Goal: Answer question/provide support: Share knowledge or assist other users

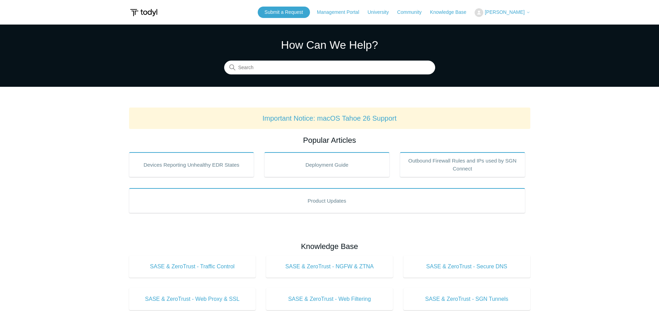
click at [512, 11] on span "[PERSON_NAME]" at bounding box center [504, 12] width 40 height 6
click at [502, 26] on link "My Support Requests" at bounding box center [508, 27] width 67 height 12
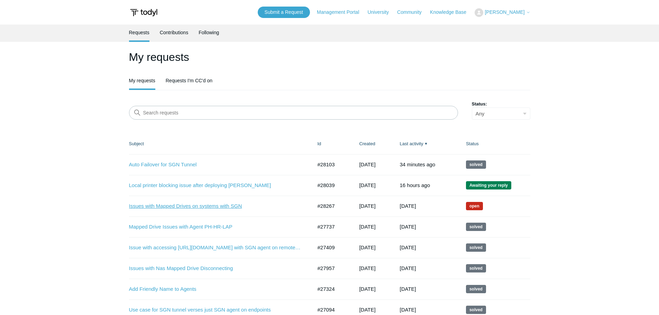
click at [176, 206] on link "Issues with Mapped Drives on systems with SGN" at bounding box center [215, 206] width 173 height 8
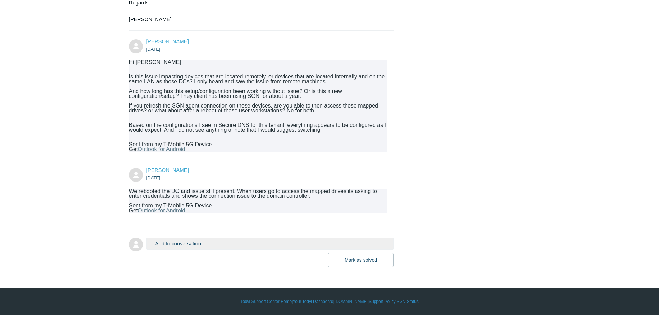
scroll to position [399, 0]
click at [201, 249] on button "Add to conversation" at bounding box center [270, 244] width 248 height 12
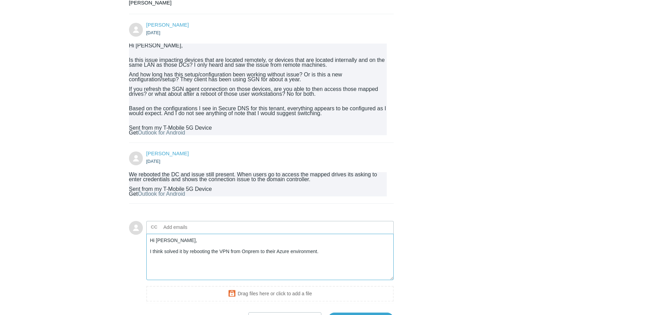
click at [164, 266] on textarea "Hi Connor, I think solved it by rebooting the VPN from Onprem to their Azure en…" at bounding box center [270, 257] width 248 height 47
click at [342, 270] on textarea "Hi Connor, I think I solved it by rebooting the VPN from Onprem to their Azure …" at bounding box center [270, 257] width 248 height 47
click at [355, 269] on textarea "Hi Connor, I think I solved it by rebooting the VPN from Onprem to their Azure …" at bounding box center [270, 257] width 248 height 47
drag, startPoint x: 324, startPoint y: 275, endPoint x: 342, endPoint y: 273, distance: 18.1
click at [326, 275] on textarea "Hi Connor, I think I solved it by rebooting the VPN from Onprem to their Azure …" at bounding box center [270, 257] width 248 height 47
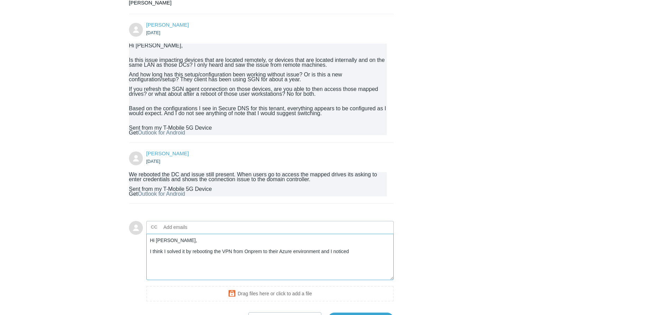
click at [359, 266] on textarea "Hi Connor, I think I solved it by rebooting the VPN from Onprem to their Azure …" at bounding box center [270, 257] width 248 height 47
click at [176, 274] on textarea "Hi Connor, I think I solved it by rebooting the VPN from Onprem to their Azure …" at bounding box center [270, 257] width 248 height 47
click at [354, 270] on textarea "Hi Connor, I think I solved it by rebooting the VPN from Onprem to their Azure …" at bounding box center [270, 257] width 248 height 47
click at [356, 269] on textarea "Hi Connor, I think I solved it by rebooting the VPN from Onprem to their Azure …" at bounding box center [270, 257] width 248 height 47
click at [337, 277] on textarea "Hi Connor, I think I solved it by rebooting the VPN from Onprem to their Azure …" at bounding box center [270, 257] width 248 height 47
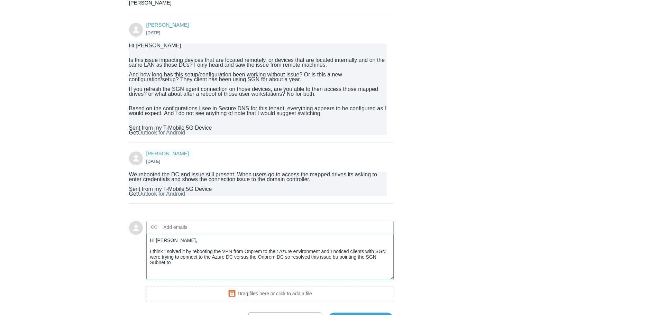
click at [335, 272] on textarea "Hi Connor, I think I solved it by rebooting the VPN from Onprem to their Azure …" at bounding box center [270, 257] width 248 height 47
click at [174, 279] on textarea "Hi Connor, I think I solved it by rebooting the VPN from Onprem to their Azure …" at bounding box center [270, 257] width 248 height 47
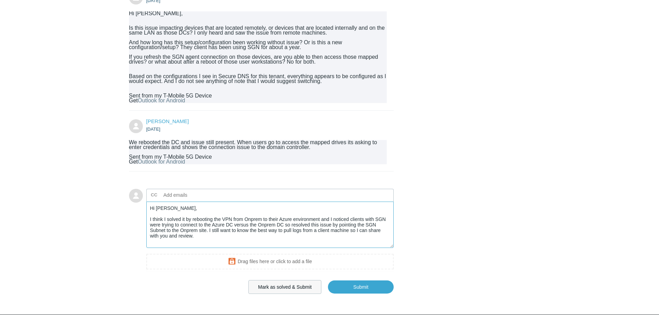
scroll to position [474, 0]
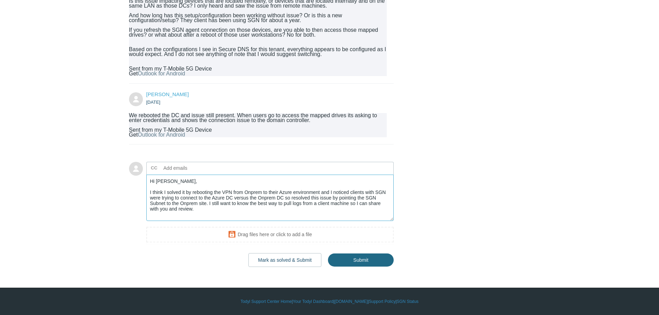
type textarea "Hi Connor, I think I solved it by rebooting the VPN from Onprem to their Azure …"
click at [352, 262] on input "Submit" at bounding box center [361, 260] width 66 height 14
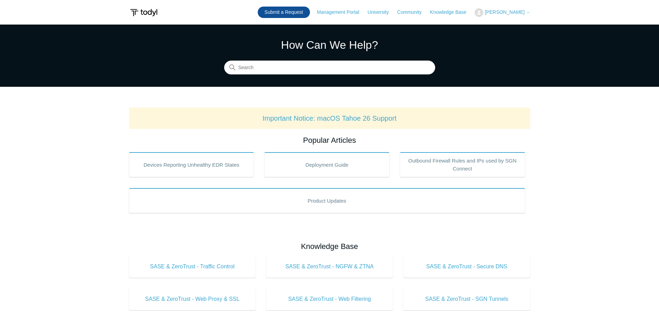
click at [289, 16] on link "Submit a Request" at bounding box center [284, 12] width 52 height 11
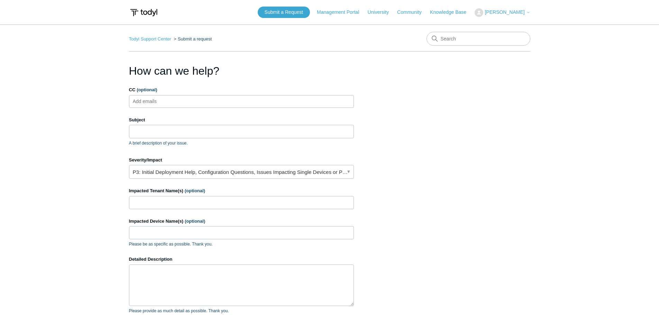
click at [189, 109] on form "CC (optional) Add emails Subject A brief description of your issue. Severity/Im…" at bounding box center [241, 229] width 225 height 286
click at [184, 101] on ul "Add emails" at bounding box center [241, 101] width 225 height 13
type input "jthomas"
drag, startPoint x: 189, startPoint y: 109, endPoint x: 177, endPoint y: 108, distance: 11.8
click at [189, 109] on form "CC (optional) jthomas Subject A brief description of your issue. Severity/Impac…" at bounding box center [241, 229] width 225 height 286
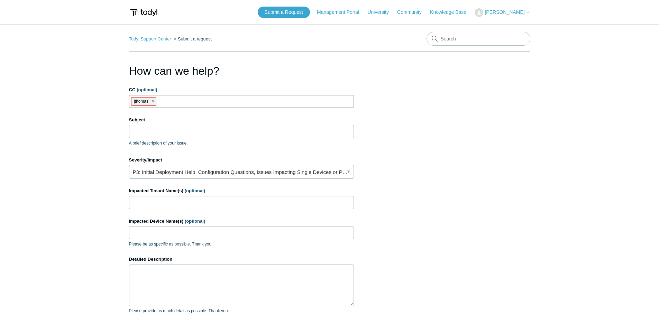
click at [152, 100] on span "close" at bounding box center [153, 102] width 2 height 8
click at [152, 100] on input "CC (optional)" at bounding box center [150, 101] width 41 height 10
type input "jthomas@ripaconstruction.com"
click at [118, 143] on main "Todyl Support Center Submit a request How can we help? CC (optional) jthomas@ri…" at bounding box center [329, 203] width 659 height 356
click at [161, 128] on input "Subject" at bounding box center [241, 131] width 225 height 13
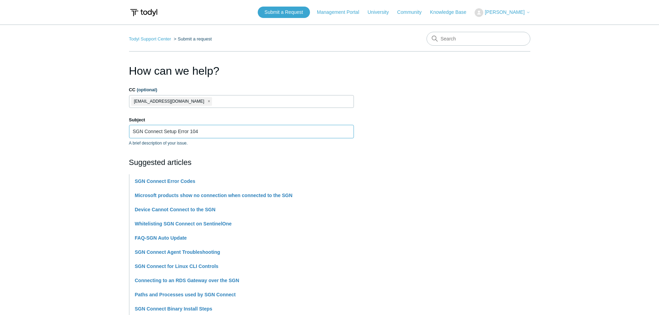
type input "SGN Connect Setup Error 104"
click at [213, 137] on input "SGN Connect Setup Error 104" at bounding box center [241, 131] width 225 height 13
drag, startPoint x: 86, startPoint y: 170, endPoint x: 79, endPoint y: 176, distance: 8.4
click at [85, 171] on main "Todyl Support Center Submit a request How can we help? CC (optional) jthomas@ri…" at bounding box center [329, 287] width 659 height 525
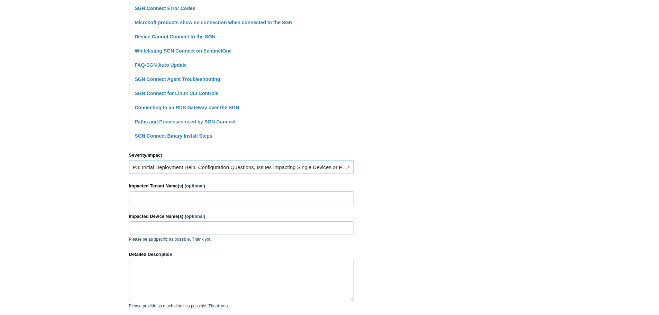
click at [192, 173] on link "P3: Initial Deployment Help, Configuration Questions, Issues Impacting Single D…" at bounding box center [241, 167] width 225 height 14
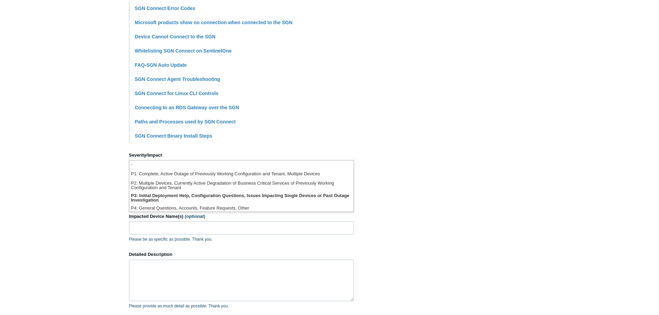
click at [113, 188] on main "Todyl Support Center Submit a request How can we help? CC (optional) jthomas@ri…" at bounding box center [329, 114] width 659 height 525
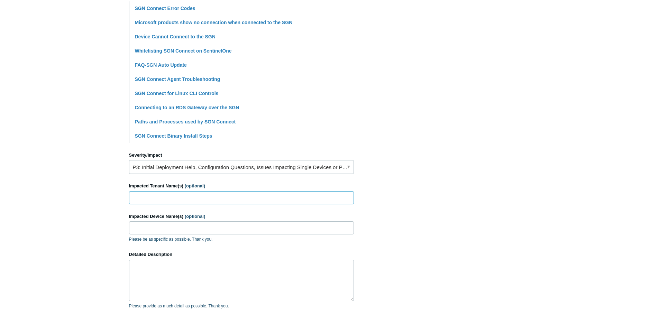
click at [151, 195] on input "Impacted Tenant Name(s) (optional)" at bounding box center [241, 197] width 225 height 13
type input "Ripa and Associates"
click at [159, 230] on input "Impacted Device Name(s) (optional)" at bounding box center [241, 227] width 225 height 13
click at [171, 225] on input "RIPALT-ACCT" at bounding box center [241, 227] width 225 height 13
type input "RIPALT-ACCT1"
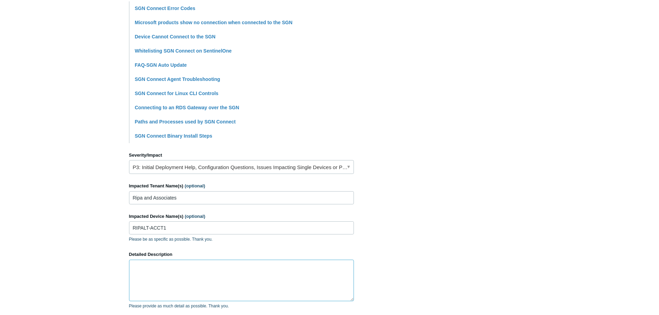
click at [172, 277] on textarea "Detailed Description" at bounding box center [241, 280] width 225 height 41
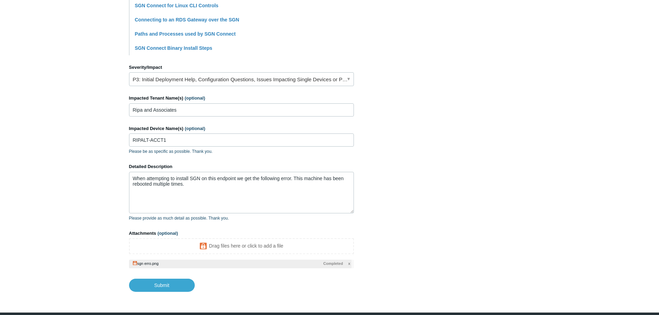
scroll to position [286, 0]
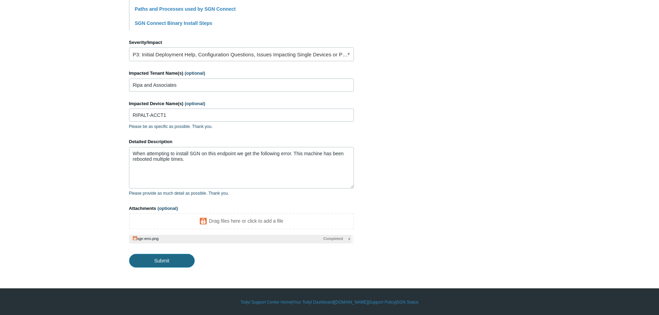
click at [164, 261] on input "Submit" at bounding box center [162, 261] width 66 height 14
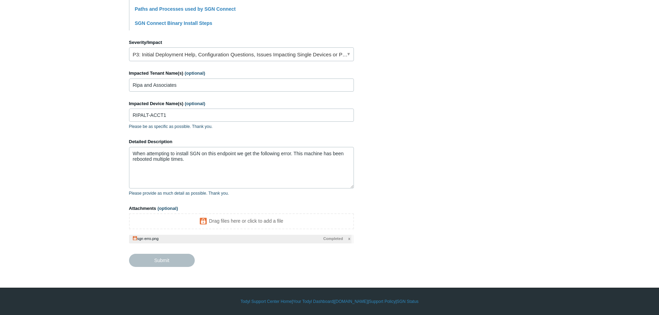
type textarea "When attempting to install SGN on this endpoint we get the following error. Thi…"
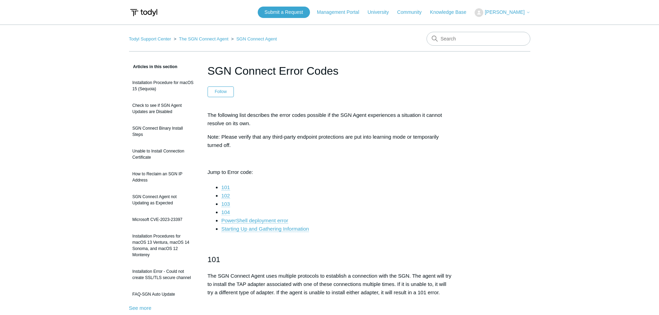
click at [226, 212] on link "104" at bounding box center [225, 212] width 9 height 6
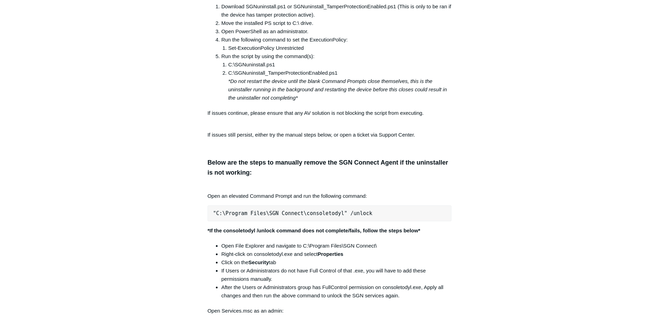
scroll to position [1323, 0]
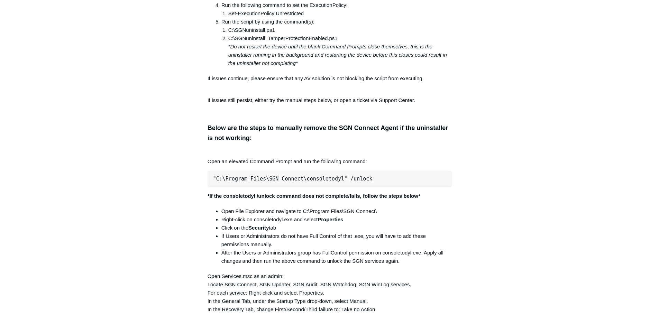
click at [94, 99] on main "Todyl Support Center The SGN Connect Agent SGN Connect Agent Articles in this s…" at bounding box center [329, 207] width 659 height 3010
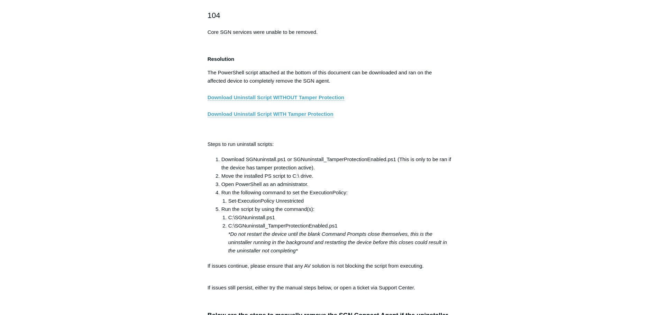
scroll to position [1081, 0]
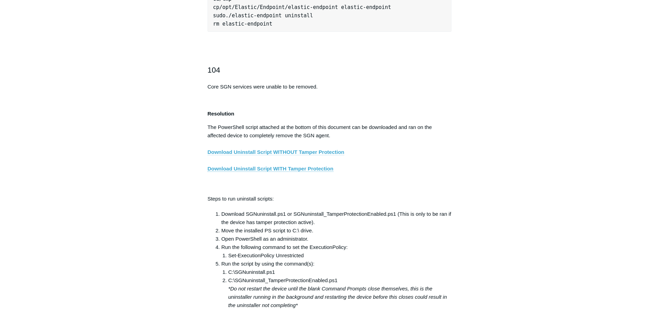
click at [290, 155] on link "Download Uninstall Script WITHOUT Tamper Protection" at bounding box center [275, 152] width 137 height 6
drag, startPoint x: 72, startPoint y: 137, endPoint x: 82, endPoint y: 137, distance: 9.3
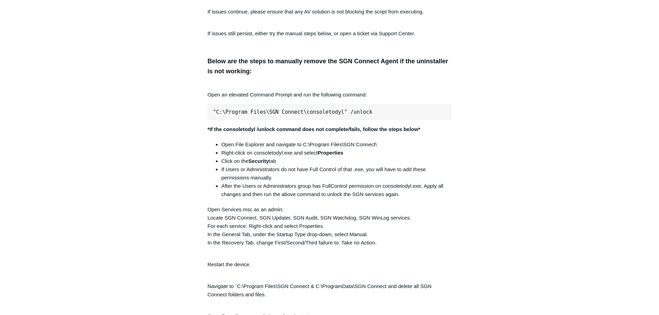
scroll to position [1392, 0]
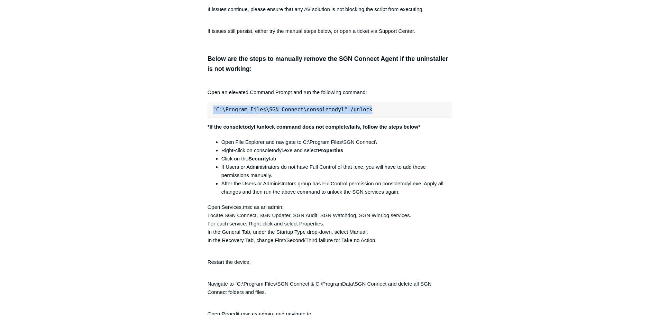
drag, startPoint x: 362, startPoint y: 114, endPoint x: 210, endPoint y: 113, distance: 152.5
click at [210, 113] on pre ""C:\Program Files\SGN Connect\consoletodyl" /unlock" at bounding box center [329, 110] width 244 height 16
copy pre ""C:\Program Files\SGN Connect\consoletodyl" /unlock"
click at [221, 187] on li "After the Users or Administrators group has FullControl permission on consoleto…" at bounding box center [336, 187] width 230 height 17
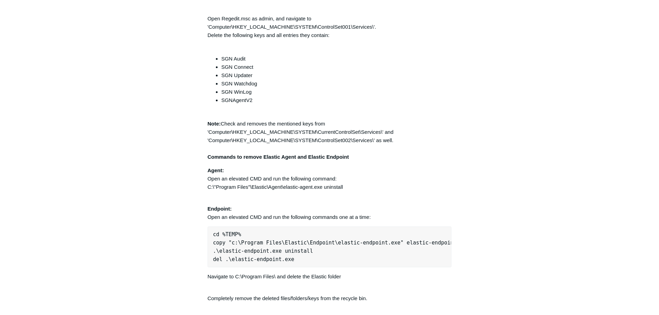
scroll to position [1737, 0]
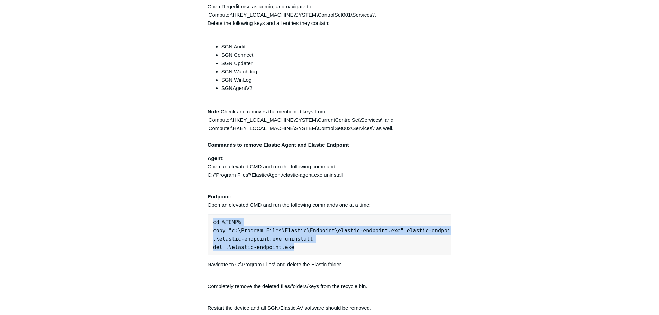
drag, startPoint x: 295, startPoint y: 247, endPoint x: 205, endPoint y: 228, distance: 91.8
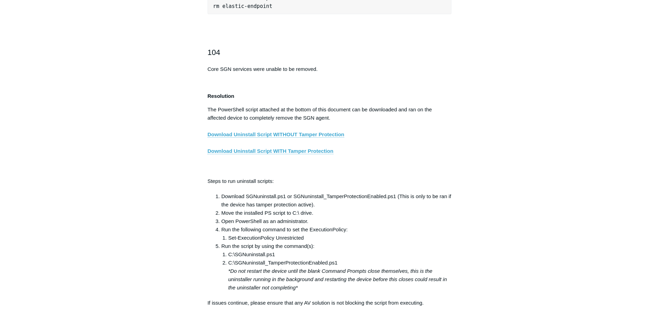
scroll to position [1115, 0]
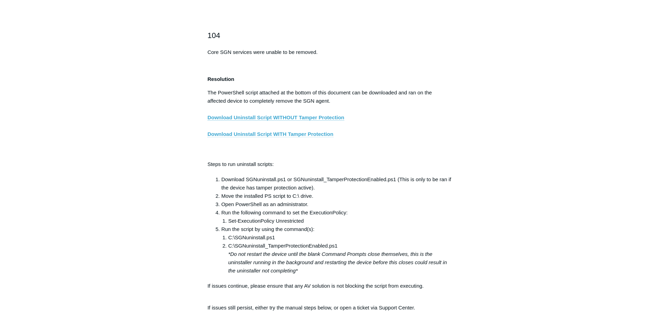
click at [277, 137] on link "Download Uninstall Script WITH Tamper Protection" at bounding box center [270, 134] width 126 height 6
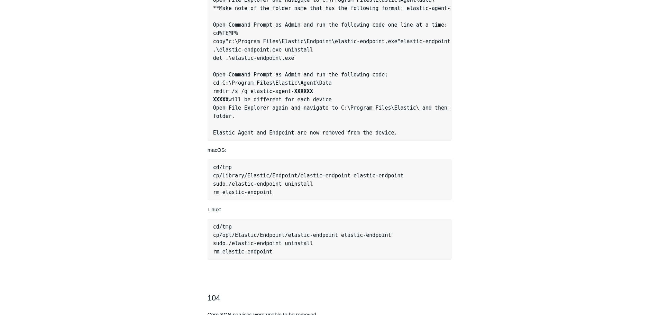
scroll to position [804, 0]
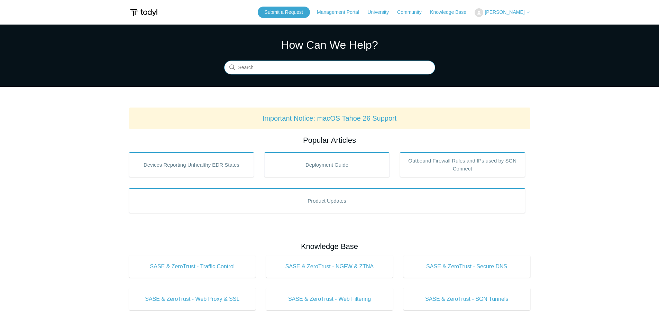
click at [306, 64] on input "Search" at bounding box center [329, 68] width 211 height 14
type input "uninstaller"
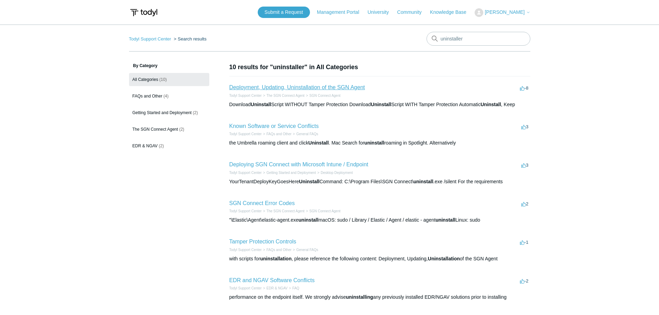
click at [293, 88] on link "Deployment, Updating, Uninstallation of the SGN Agent" at bounding box center [297, 87] width 136 height 6
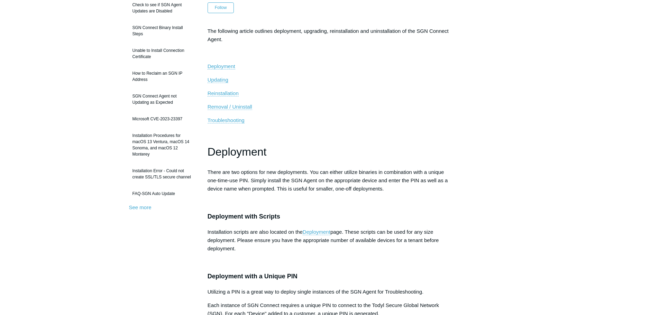
scroll to position [104, 0]
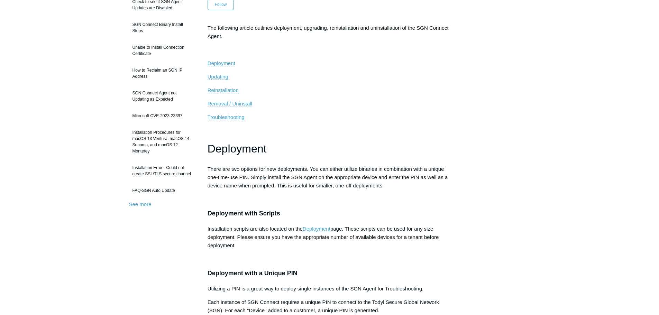
click at [238, 102] on span "Removal / Uninstall" at bounding box center [229, 104] width 45 height 6
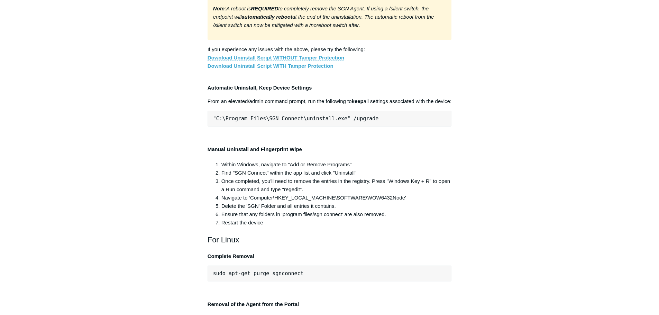
scroll to position [1380, 0]
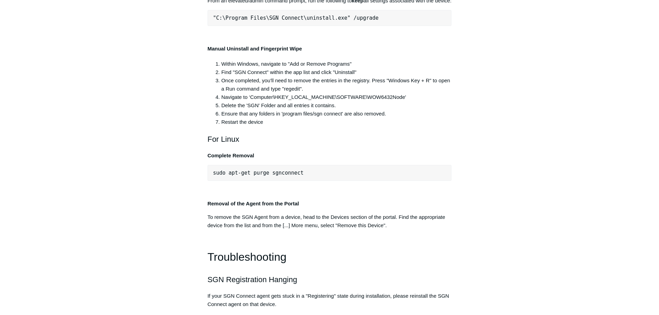
drag, startPoint x: 355, startPoint y: 112, endPoint x: 166, endPoint y: 112, distance: 189.1
drag, startPoint x: 212, startPoint y: 112, endPoint x: 360, endPoint y: 111, distance: 147.3
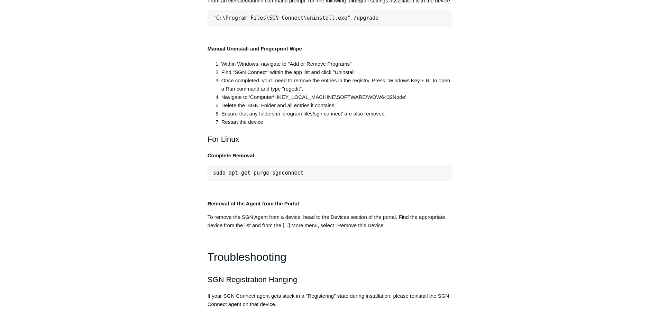
copy span ""C:\Program Files\SGN Connect\uninstall.exe""
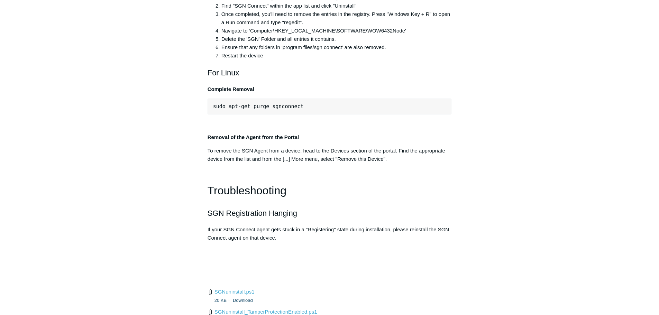
scroll to position [1449, 0]
